Goal: Information Seeking & Learning: Learn about a topic

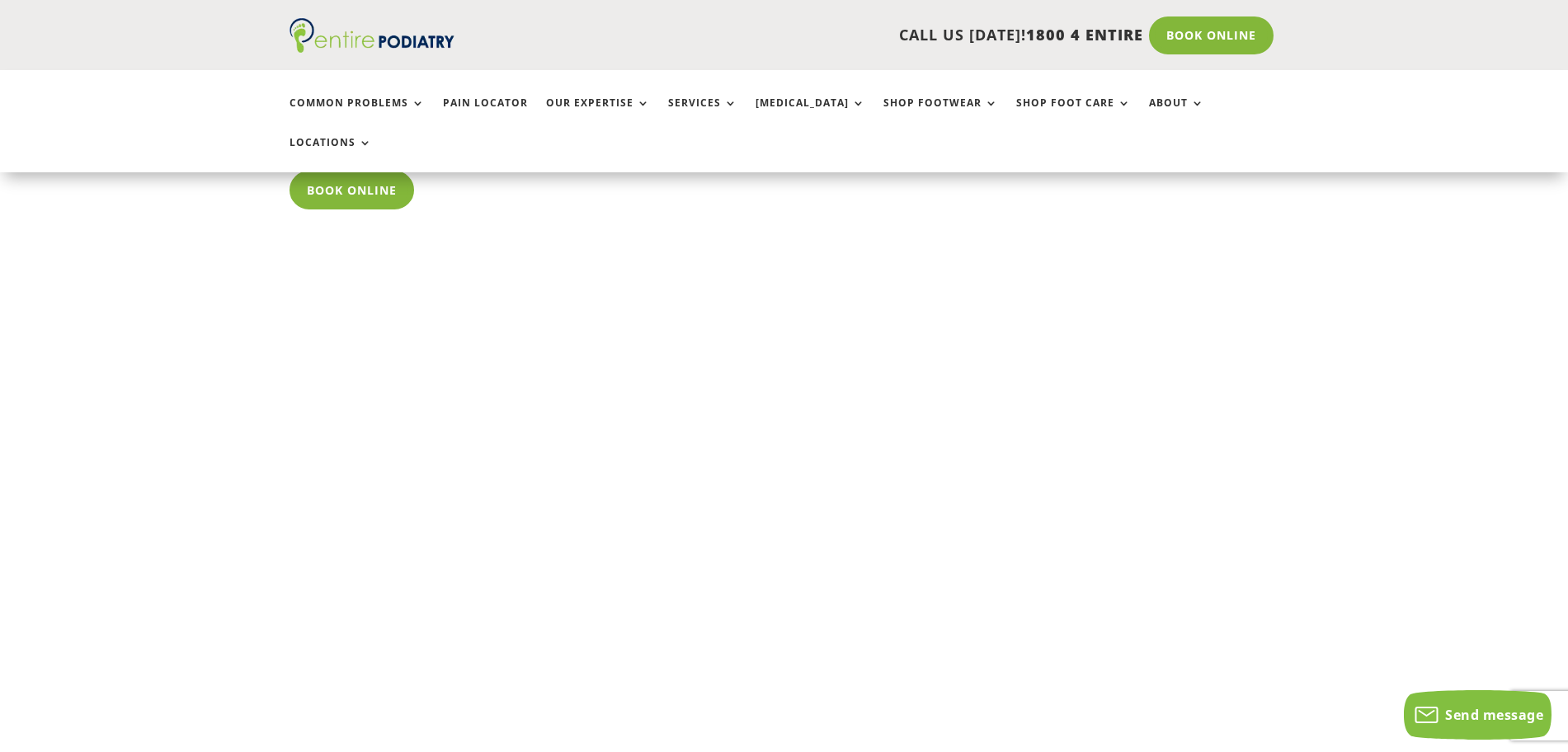
scroll to position [2512, 0]
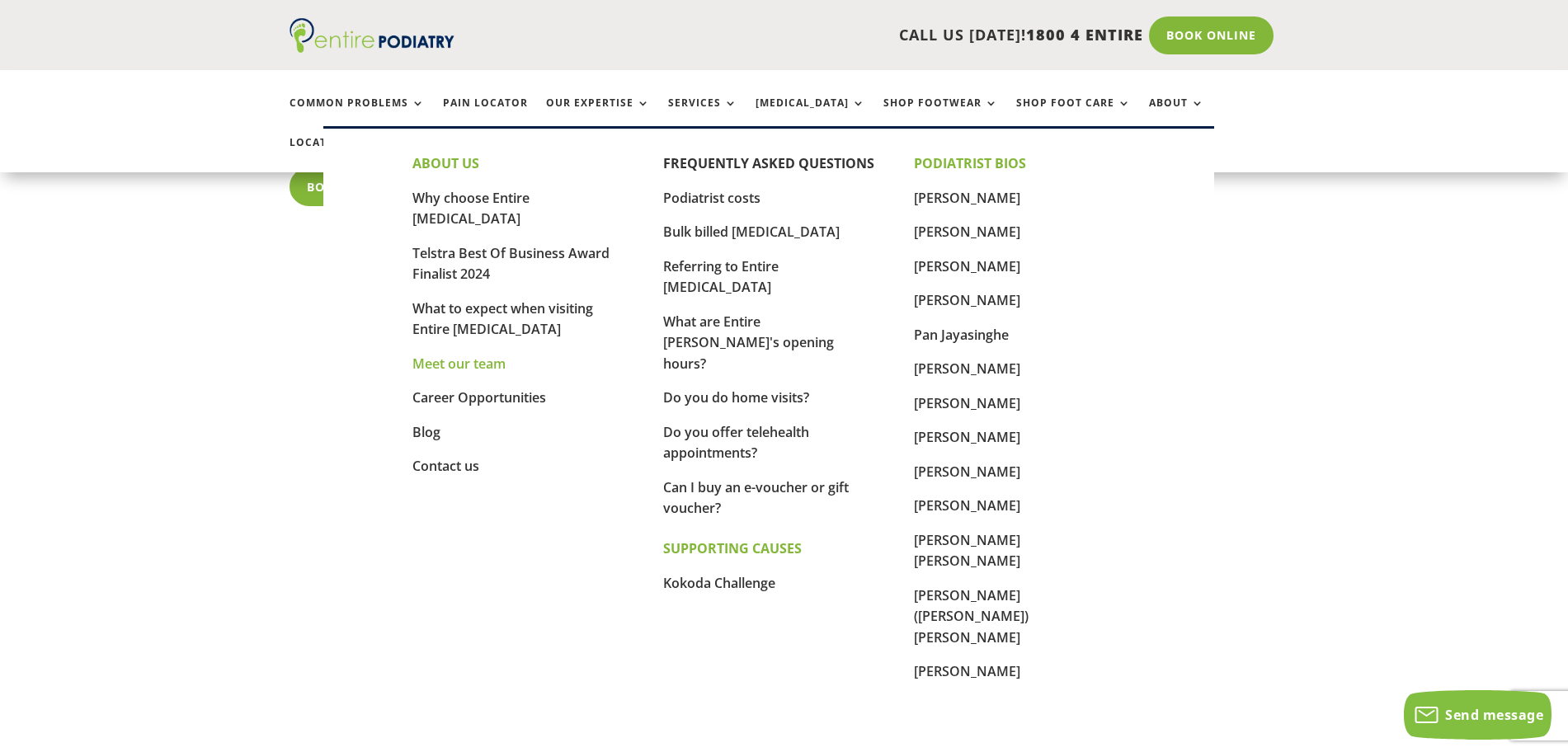
click at [471, 354] on link "Meet our team" at bounding box center [459, 363] width 94 height 18
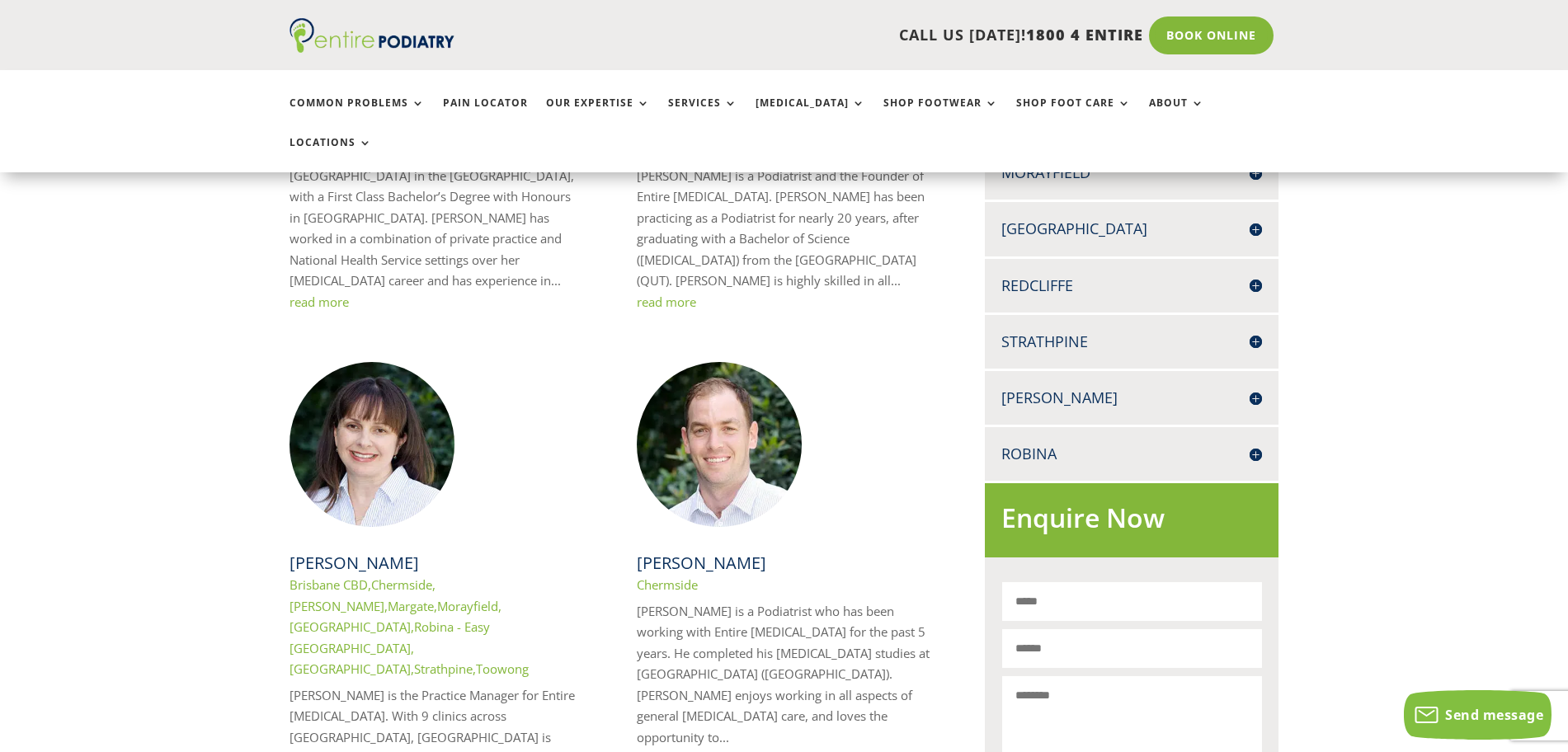
scroll to position [659, 0]
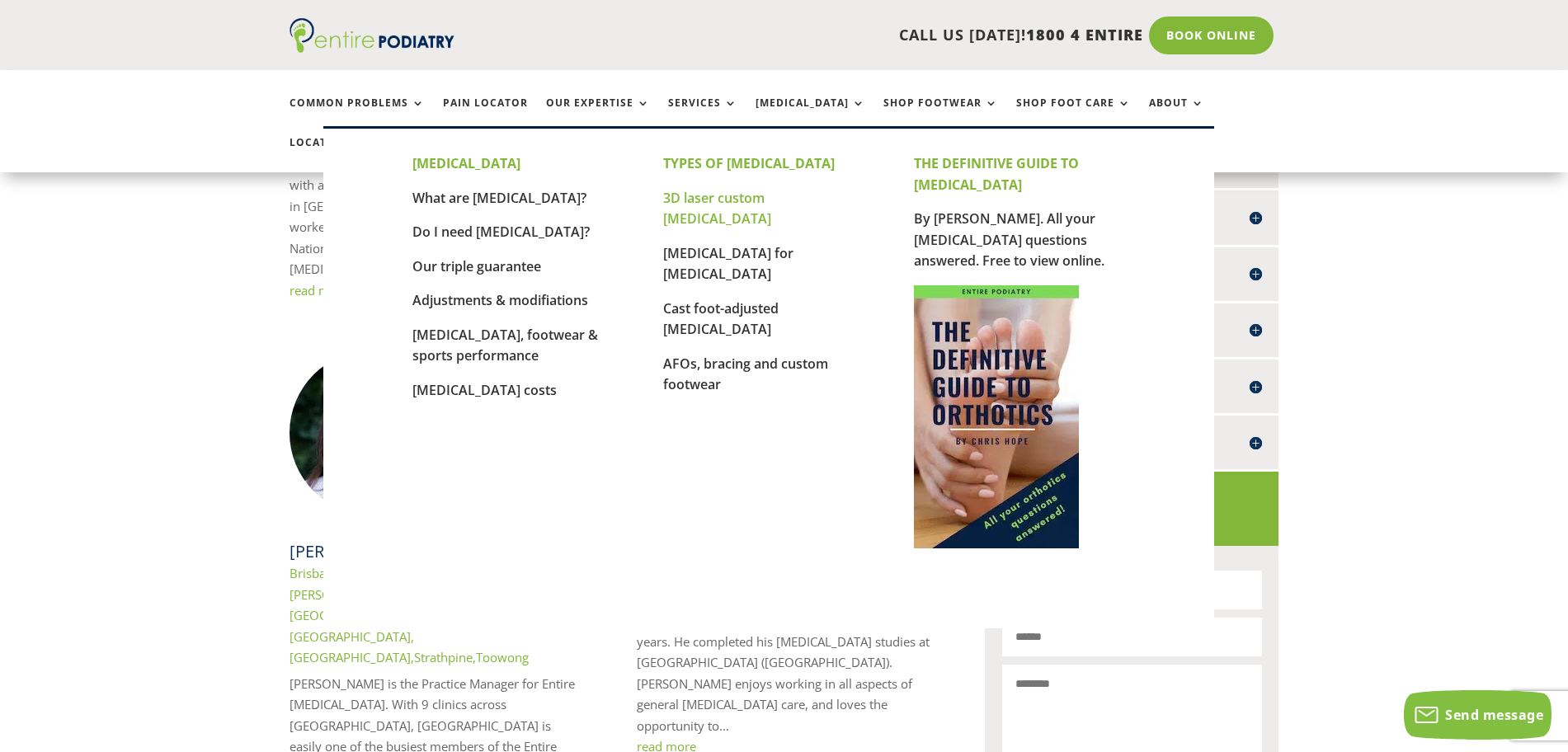
click at [751, 198] on link "3D laser custom [MEDICAL_DATA]" at bounding box center [717, 209] width 108 height 40
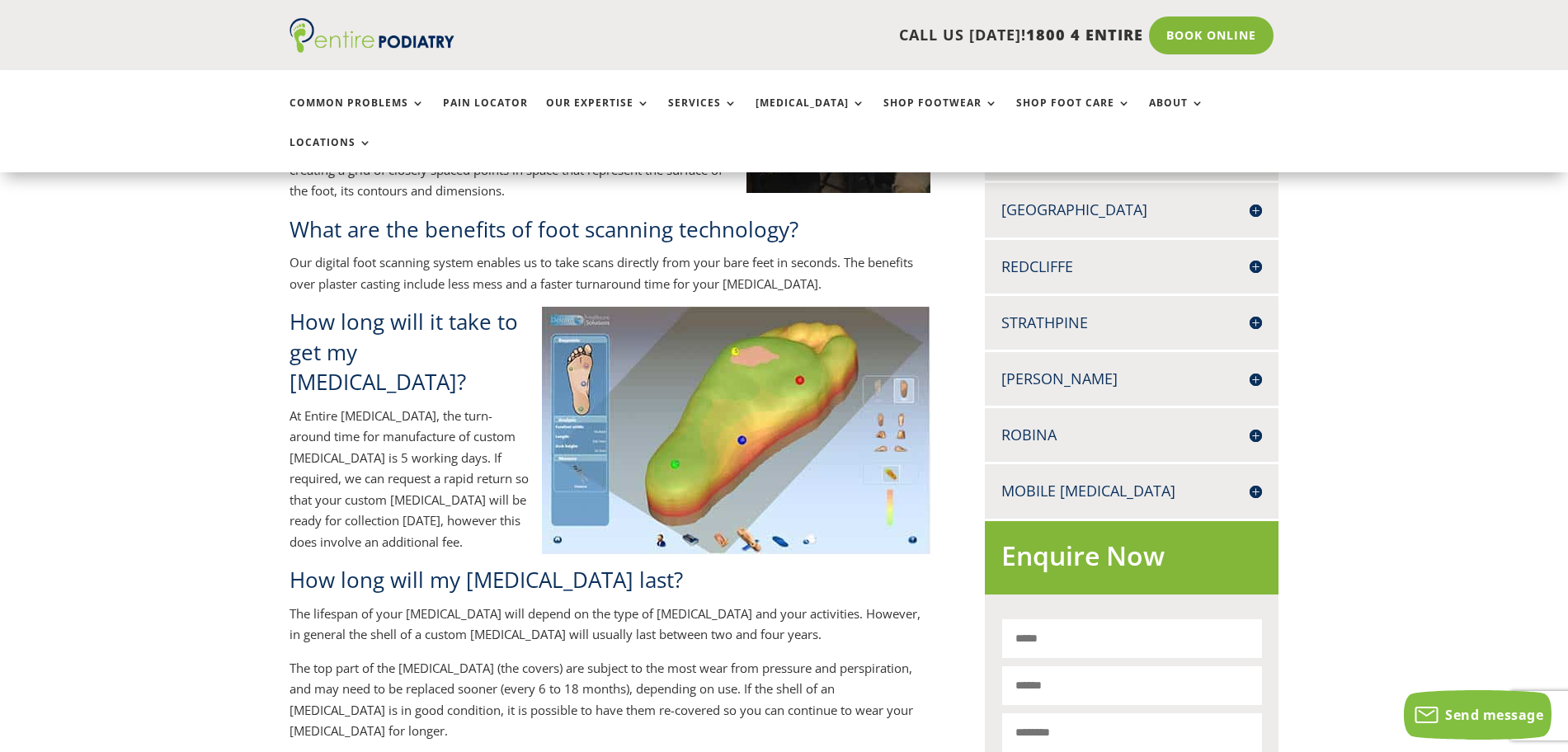
scroll to position [641, 0]
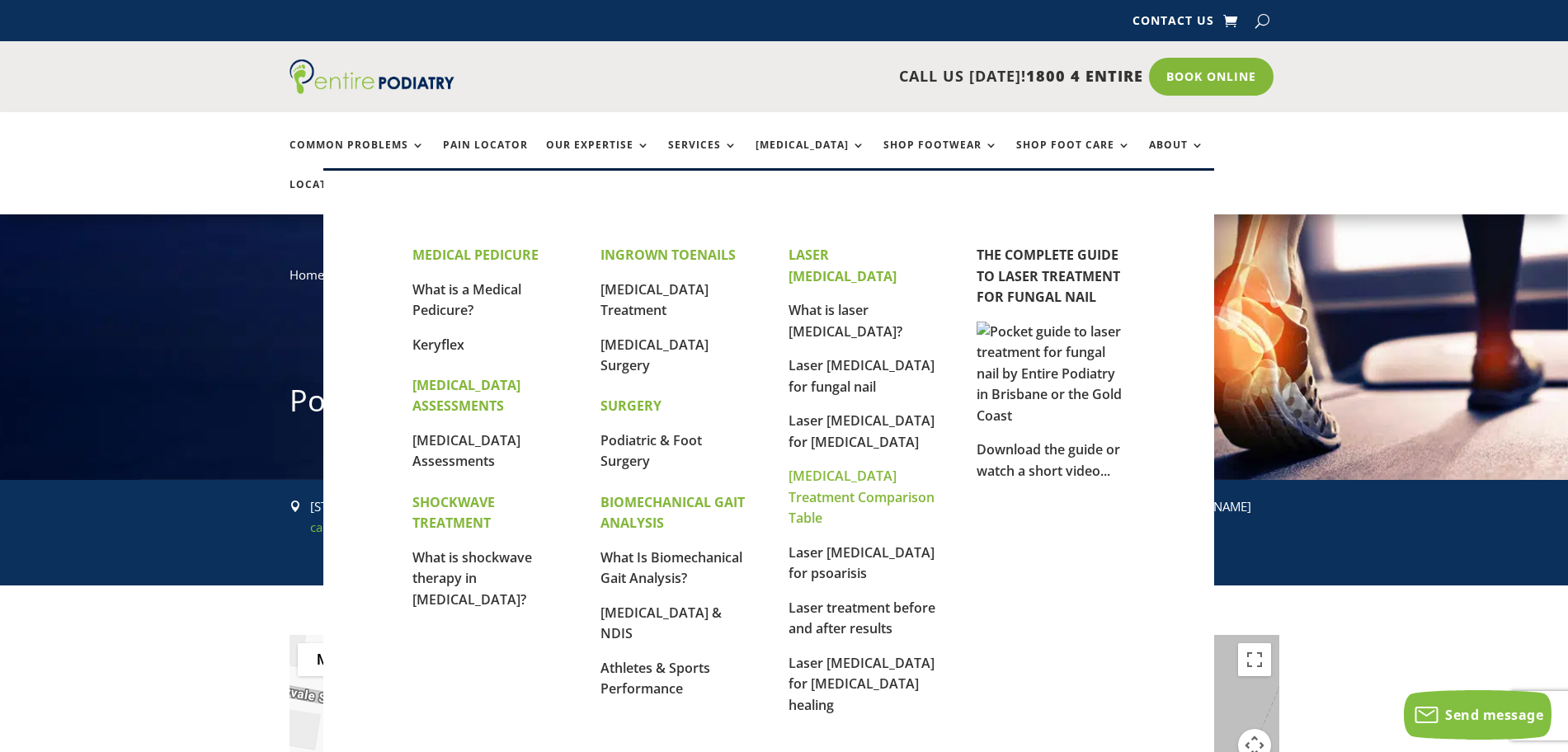
click at [843, 467] on link "[MEDICAL_DATA] Treatment Comparison Table" at bounding box center [862, 496] width 146 height 60
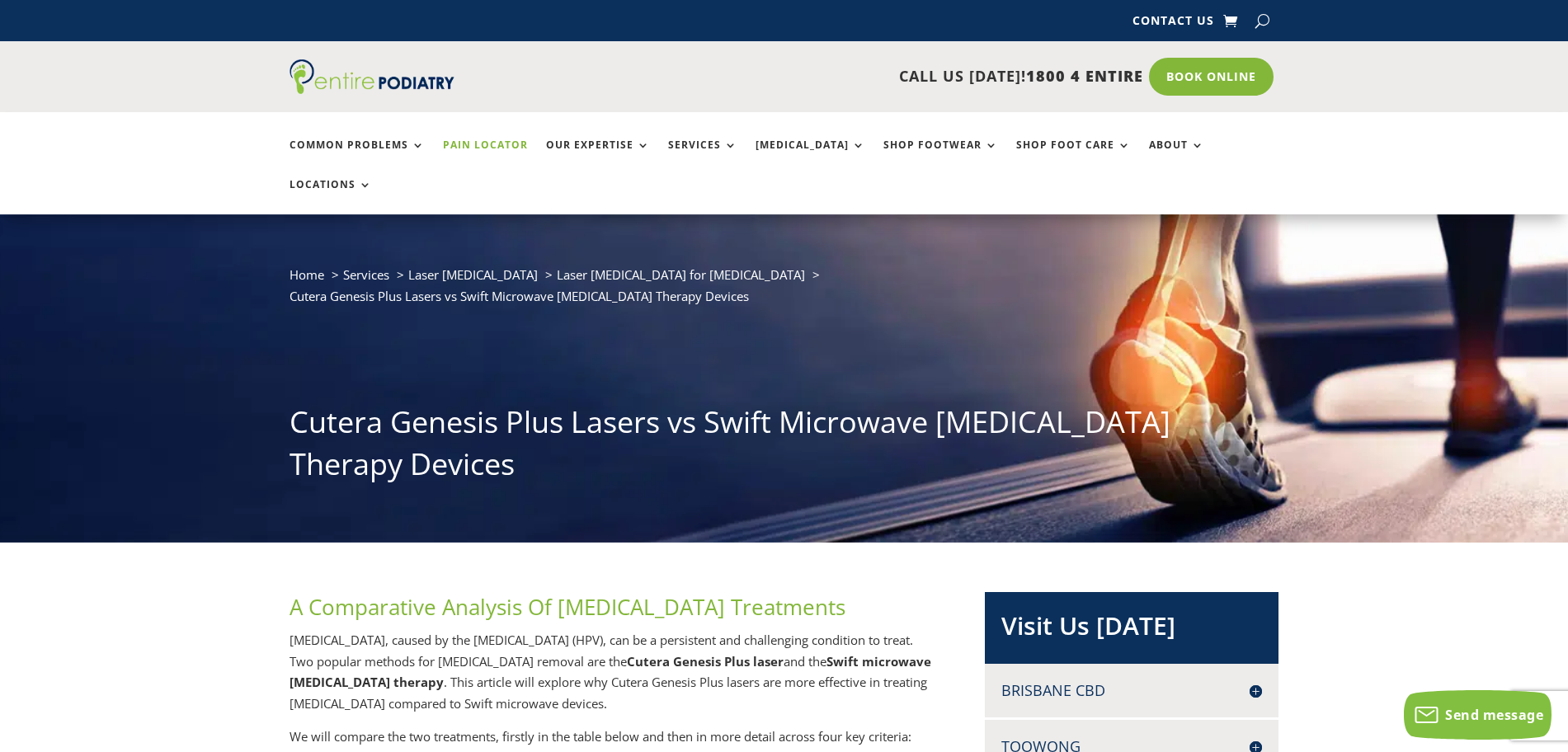
click at [482, 144] on link "Pain Locator" at bounding box center [485, 157] width 85 height 36
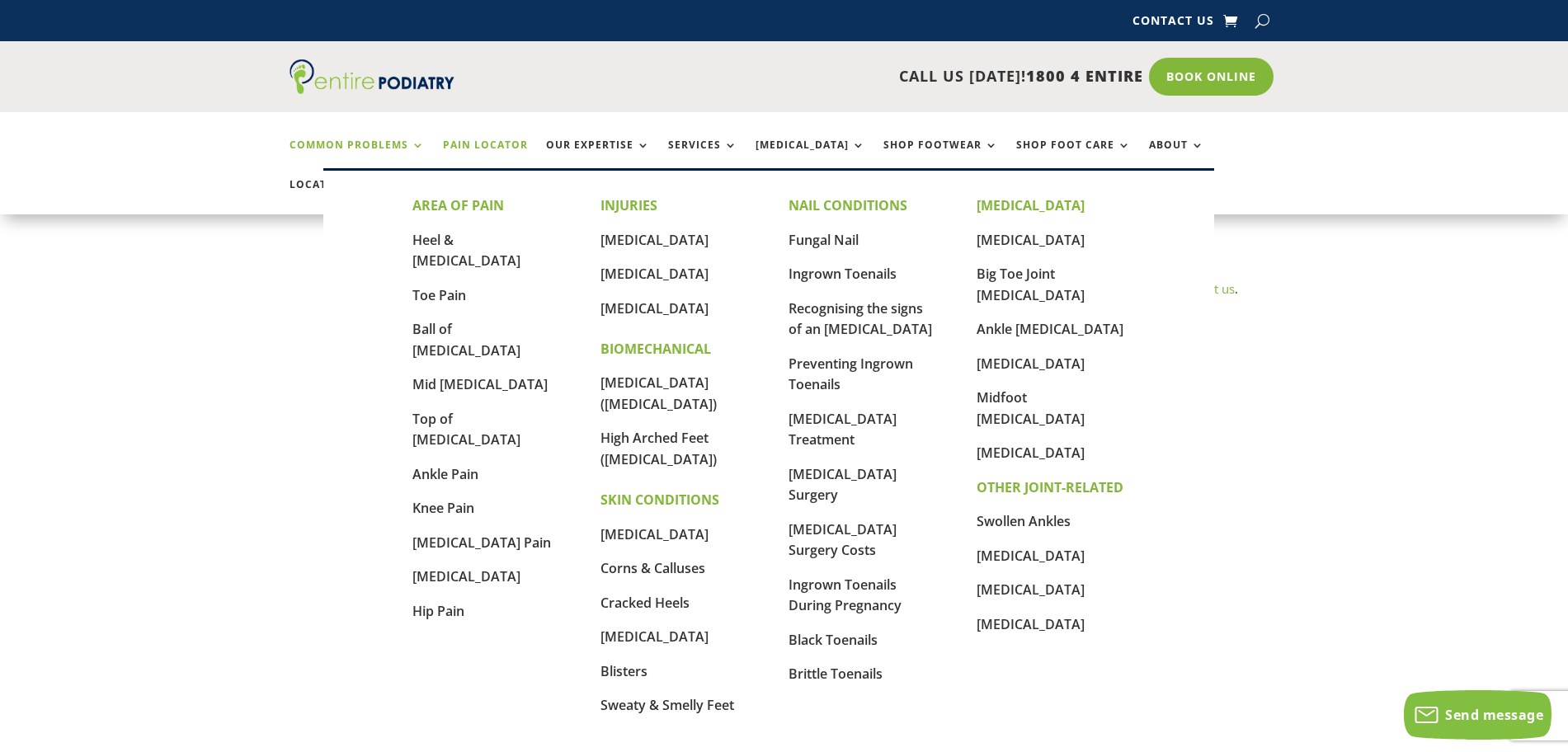
click at [407, 143] on link "Common Problems" at bounding box center [357, 157] width 135 height 36
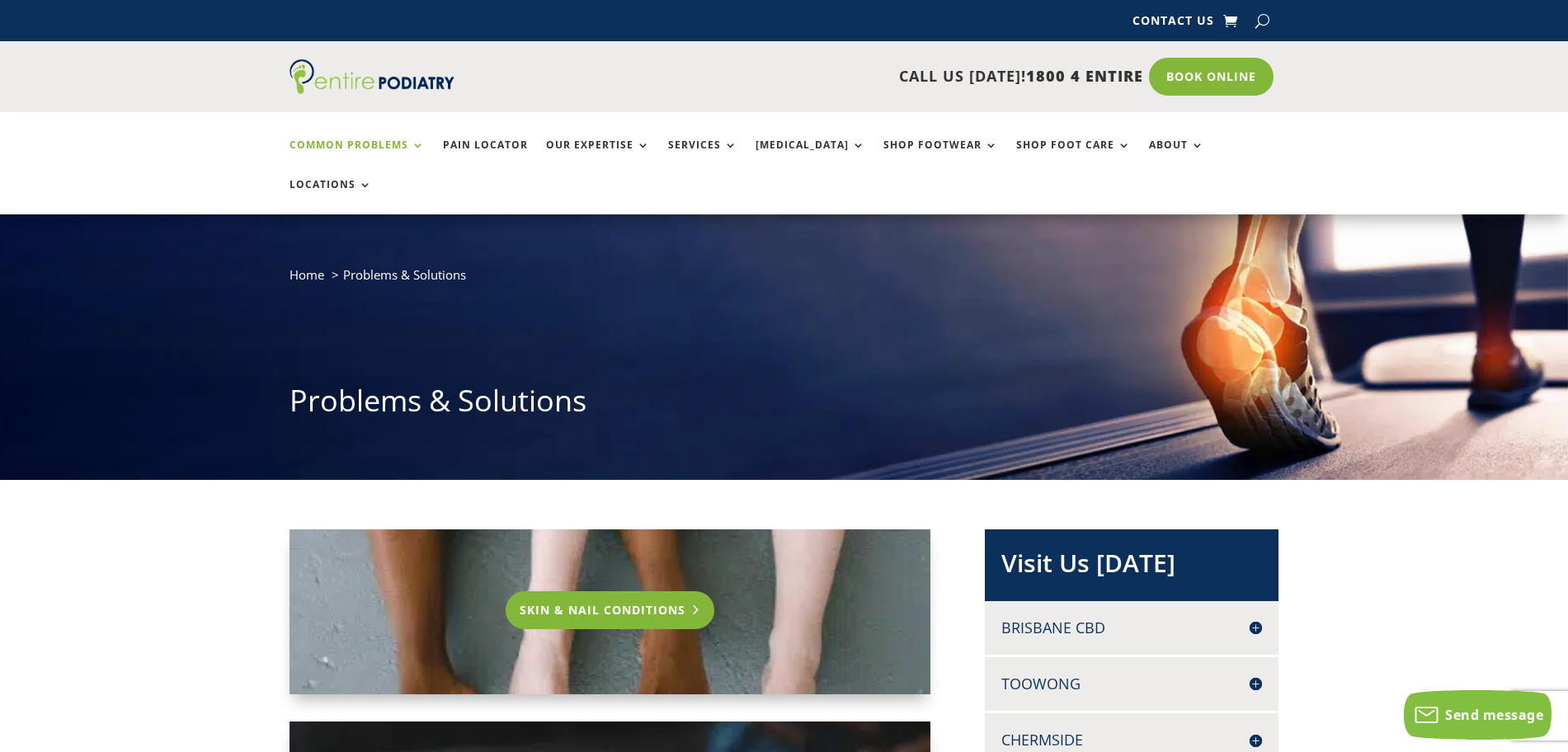
click at [648, 591] on link "Skin & Nail Conditions" at bounding box center [609, 610] width 209 height 38
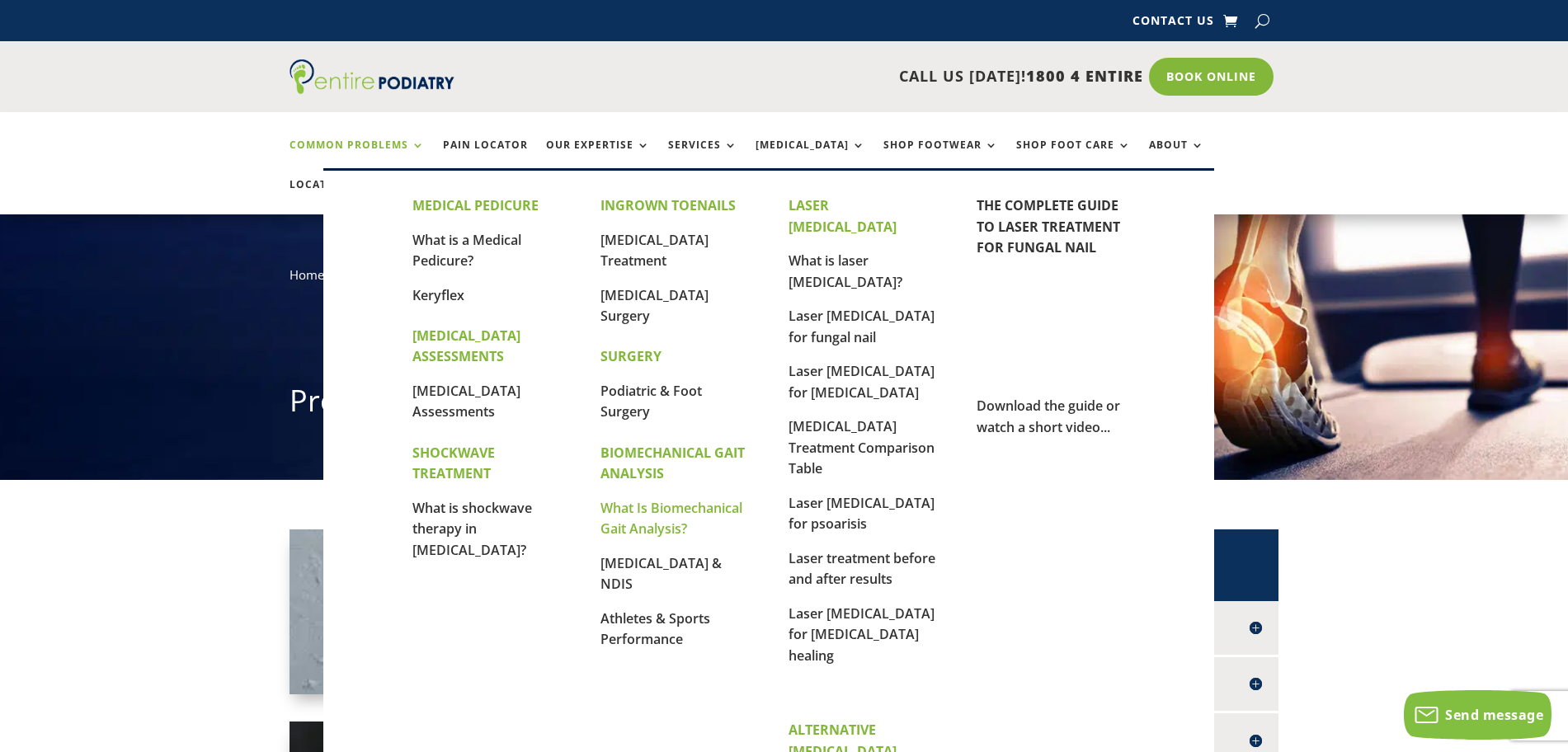
click at [653, 521] on link "What Is Biomechanical Gait Analysis?" at bounding box center [672, 519] width 142 height 40
